Goal: Task Accomplishment & Management: Manage account settings

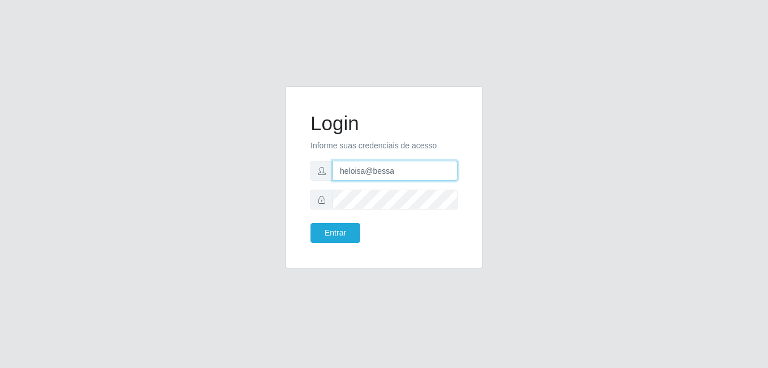
click at [420, 171] on input "heloisa@bessa" at bounding box center [395, 171] width 125 height 20
type input "Yohanna@bessa"
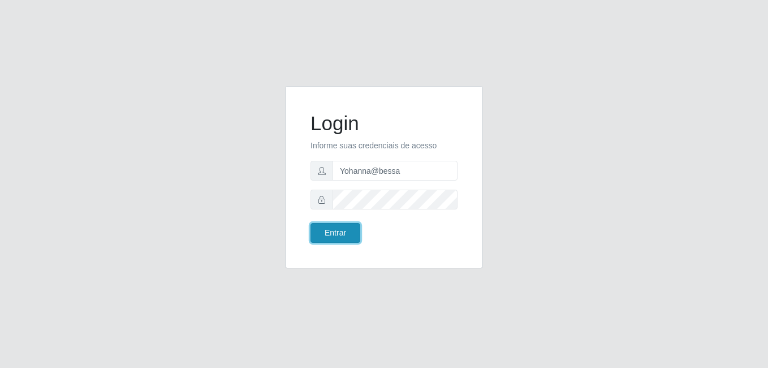
click at [356, 227] on button "Entrar" at bounding box center [336, 233] width 50 height 20
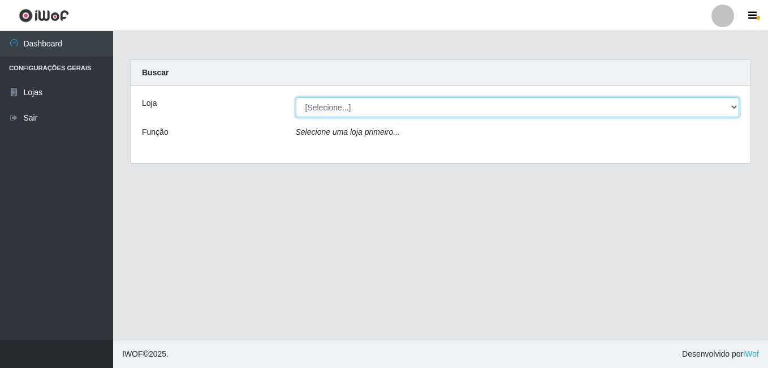
click at [452, 100] on select "[Selecione...] Bemais Supermercados - B9 Bessa" at bounding box center [518, 107] width 444 height 20
select select "410"
click at [296, 97] on select "[Selecione...] Bemais Supermercados - B9 Bessa" at bounding box center [518, 107] width 444 height 20
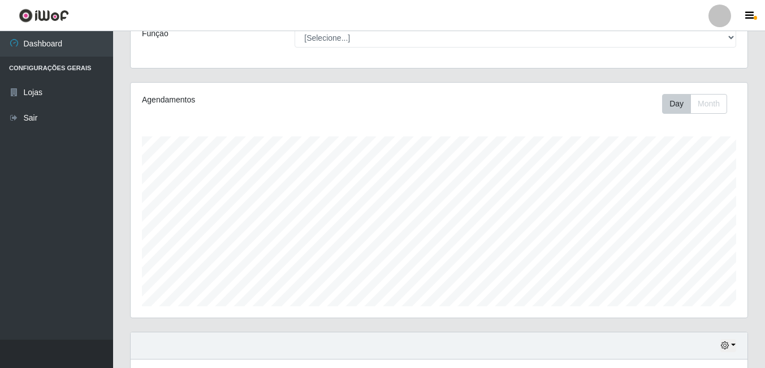
scroll to position [182, 0]
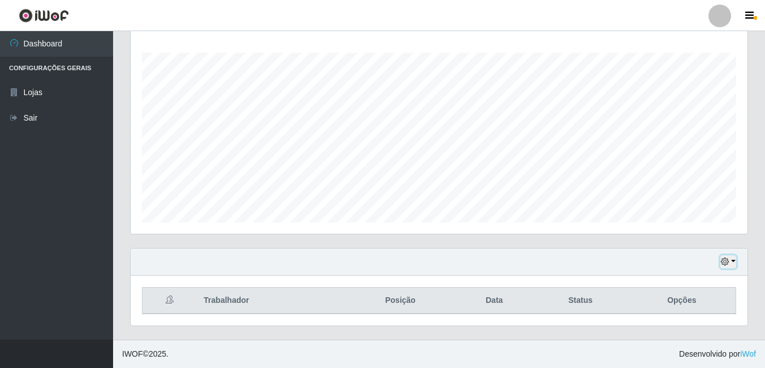
click at [728, 263] on icon "button" at bounding box center [725, 261] width 8 height 8
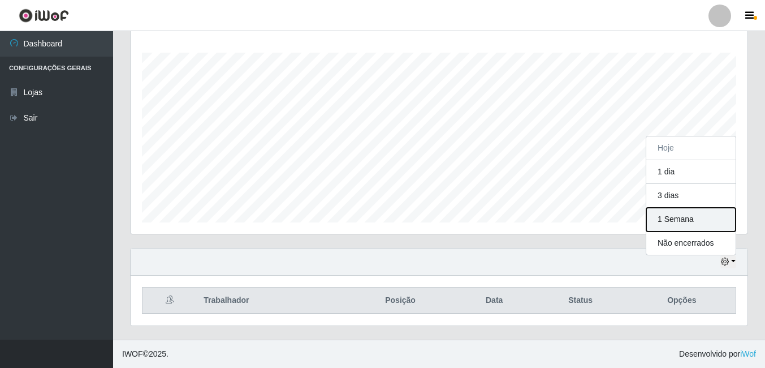
click at [698, 223] on button "1 Semana" at bounding box center [691, 220] width 89 height 24
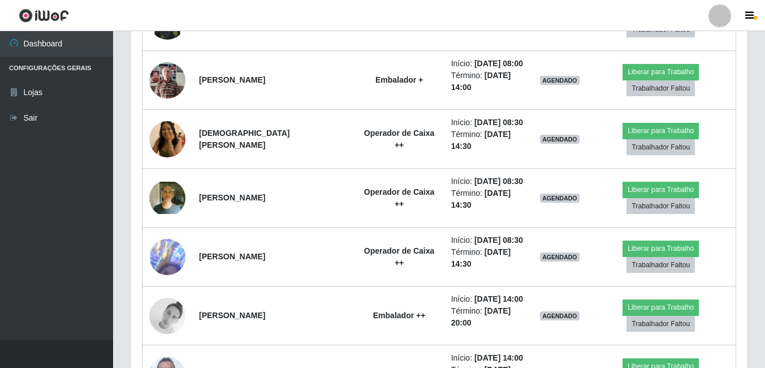
scroll to position [712, 0]
